Goal: Information Seeking & Learning: Learn about a topic

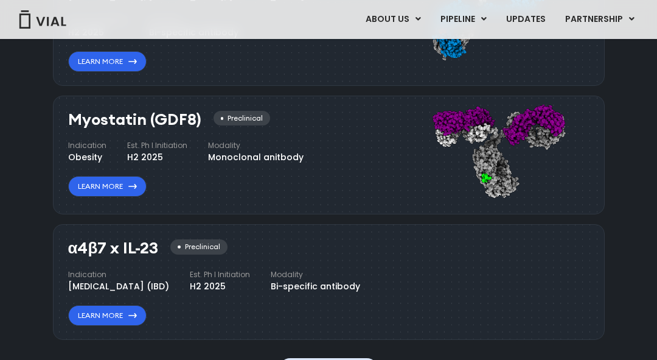
scroll to position [1184, 0]
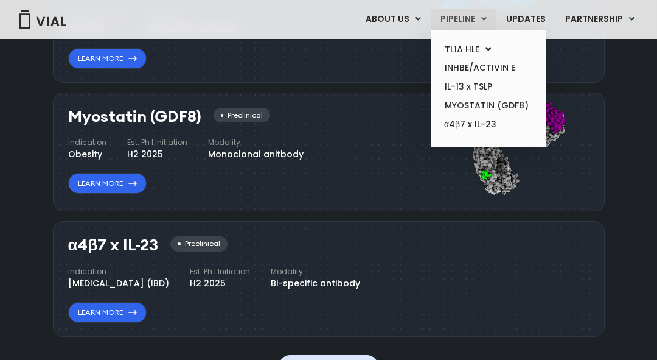
click at [467, 9] on link "PIPELINE" at bounding box center [463, 19] width 65 height 21
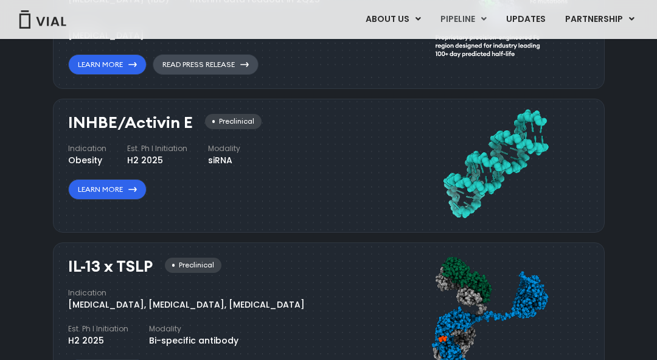
scroll to position [886, 0]
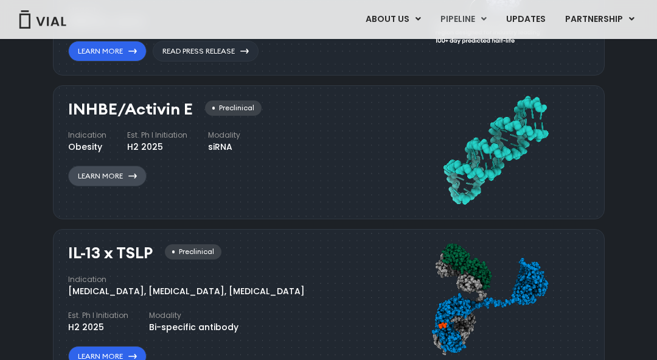
click at [131, 179] on link "Learn More" at bounding box center [107, 175] width 78 height 21
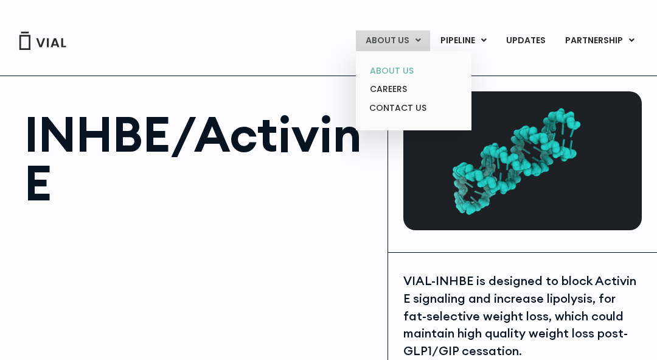
click at [404, 72] on link "ABOUT US" at bounding box center [413, 70] width 106 height 19
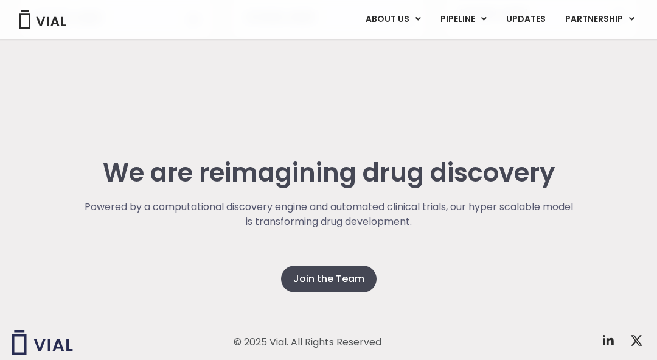
scroll to position [3159, 0]
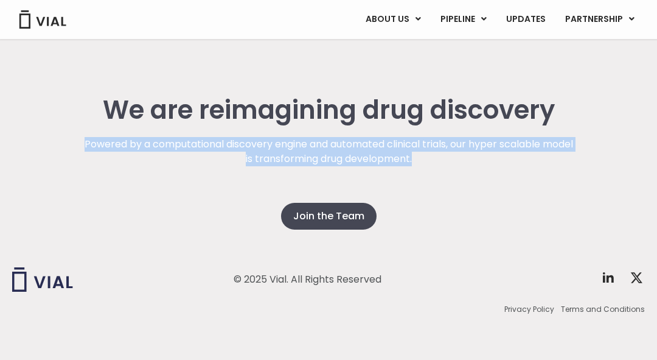
drag, startPoint x: 96, startPoint y: 138, endPoint x: 544, endPoint y: 157, distance: 448.8
click at [544, 157] on p "Powered by a computational discovery engine and automated clinical trials, our …" at bounding box center [329, 151] width 492 height 29
copy p "Powered by a computational discovery engine and automated clinical trials, our …"
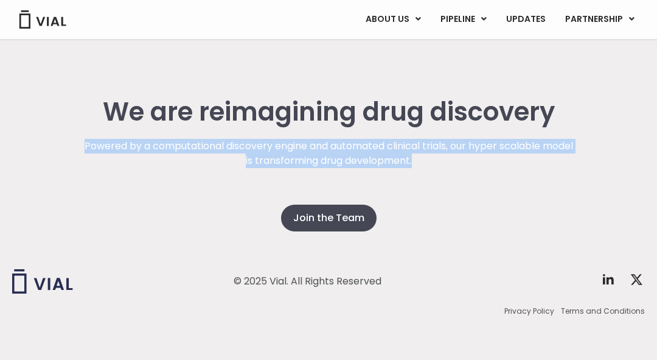
scroll to position [3157, 0]
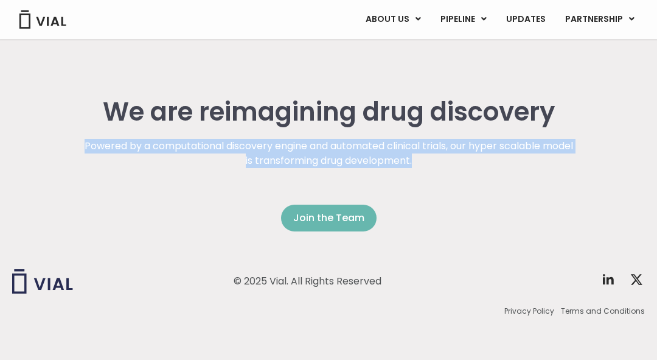
click at [342, 217] on span "Join the Team" at bounding box center [328, 218] width 71 height 15
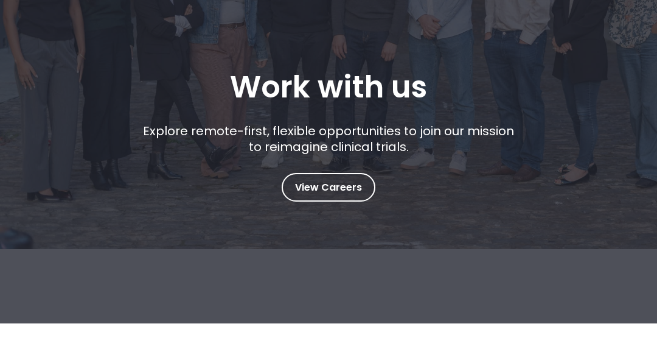
scroll to position [184, 0]
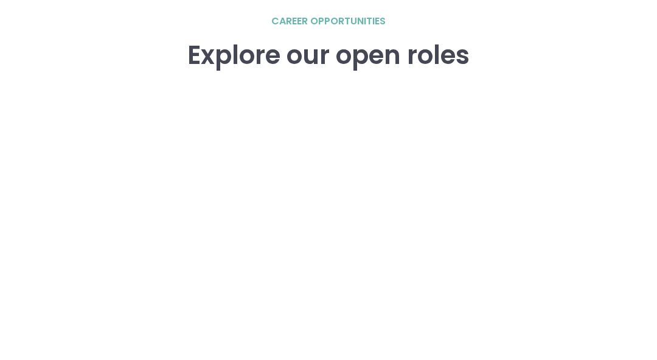
scroll to position [1755, 0]
